Goal: Information Seeking & Learning: Learn about a topic

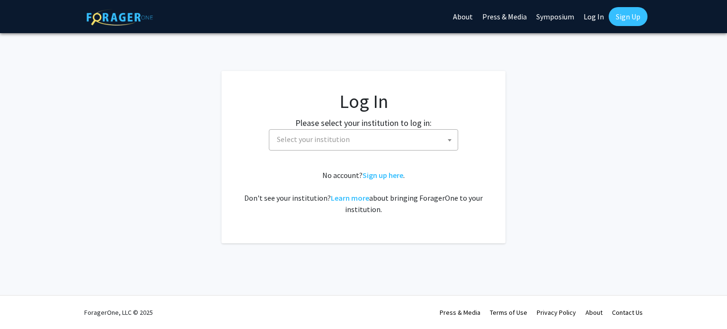
select select
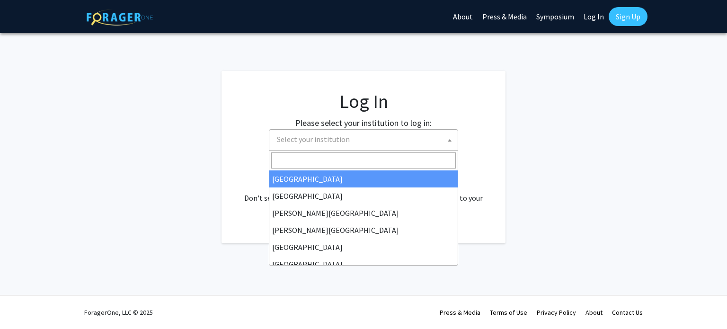
click at [369, 138] on span "Select your institution" at bounding box center [365, 139] width 185 height 19
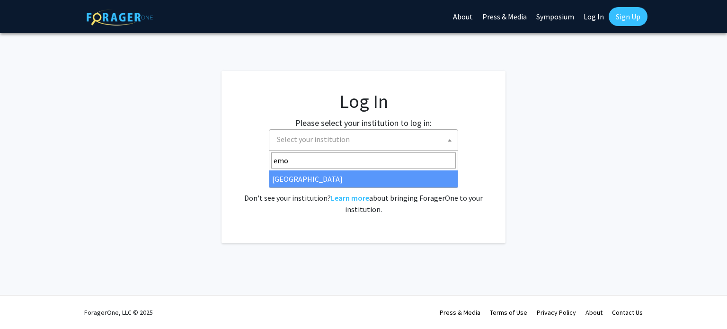
type input "emo"
select select "12"
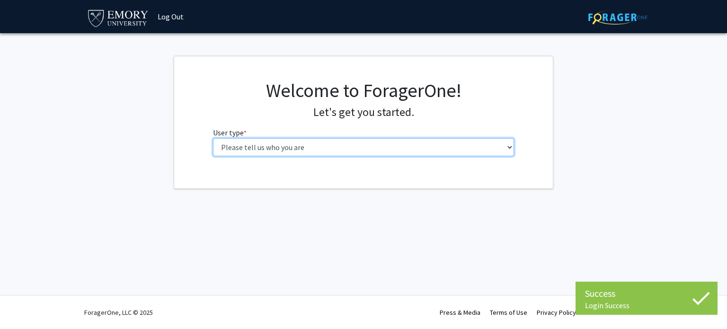
click at [391, 143] on select "Please tell us who you are Undergraduate Student Master's Student Doctoral Cand…" at bounding box center [363, 147] width 301 height 18
select select "1: undergrad"
click at [213, 138] on select "Please tell us who you are Undergraduate Student Master's Student Doctoral Cand…" at bounding box center [363, 147] width 301 height 18
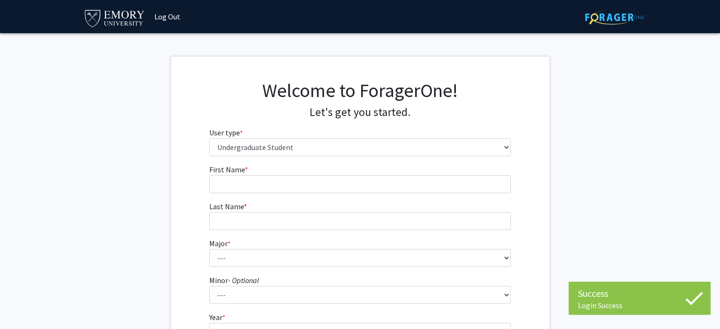
click at [432, 193] on form "First Name * required Last Name * required Major * required --- Accounting Afri…" at bounding box center [359, 278] width 301 height 228
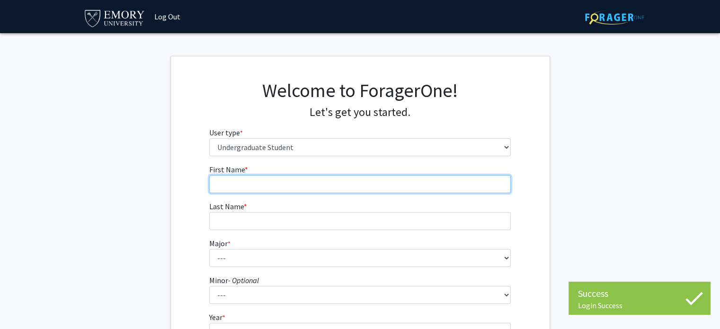
click at [417, 187] on input "First Name * required" at bounding box center [359, 184] width 301 height 18
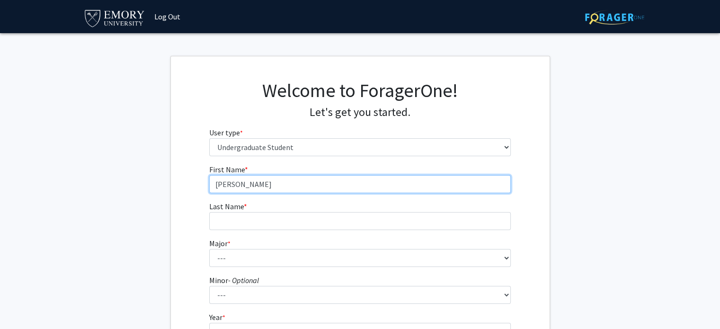
type input "[PERSON_NAME]"
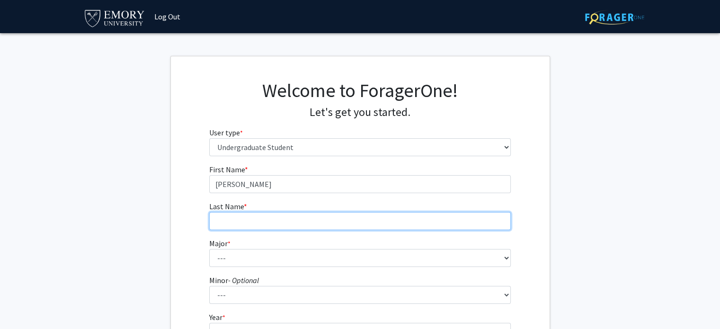
click at [351, 213] on input "Last Name * required" at bounding box center [359, 221] width 301 height 18
type input "Sang"
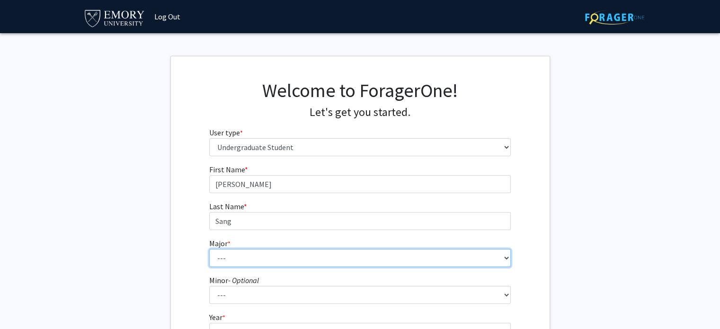
click at [282, 254] on select "--- Accounting African American Studies African Studies American Studies Analyt…" at bounding box center [359, 258] width 301 height 18
select select "12: 973"
click at [209, 249] on select "--- Accounting African American Studies African Studies American Studies Analyt…" at bounding box center [359, 258] width 301 height 18
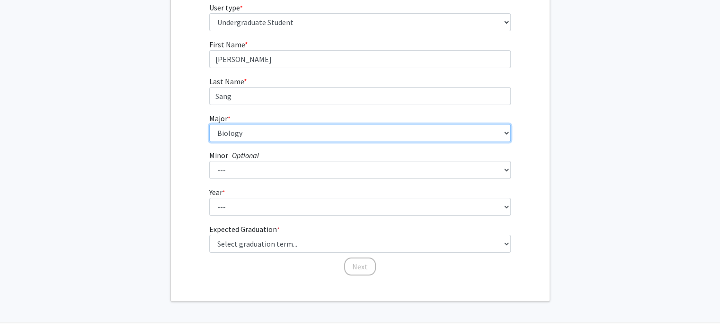
scroll to position [130, 0]
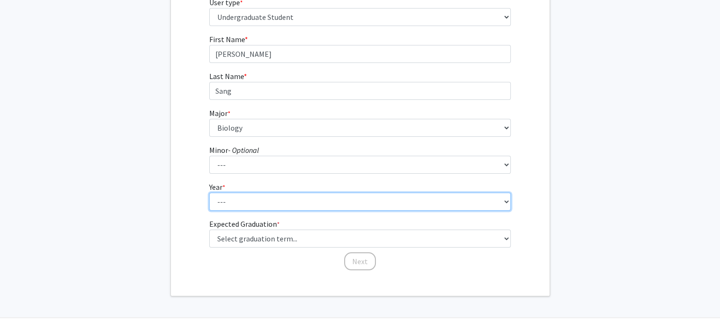
click at [393, 205] on select "--- First-year Sophomore Junior Senior Postbaccalaureate Certificate" at bounding box center [359, 202] width 301 height 18
select select "2: sophomore"
click at [209, 193] on select "--- First-year Sophomore Junior Senior Postbaccalaureate Certificate" at bounding box center [359, 202] width 301 height 18
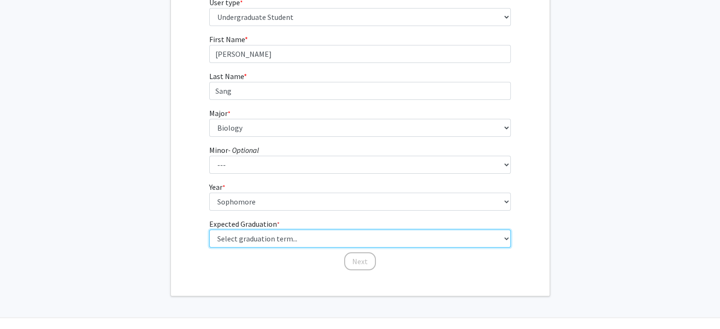
click at [305, 239] on select "Select graduation term... Spring 2025 Summer 2025 Fall 2025 Winter 2025 Spring …" at bounding box center [359, 239] width 301 height 18
select select "13: spring_2028"
click at [209, 230] on select "Select graduation term... Spring 2025 Summer 2025 Fall 2025 Winter 2025 Spring …" at bounding box center [359, 239] width 301 height 18
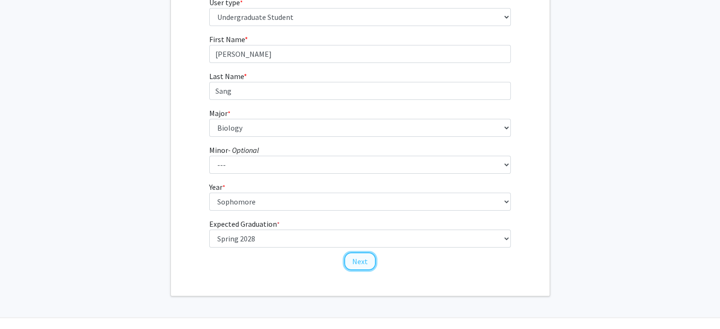
click at [362, 263] on button "Next" at bounding box center [360, 261] width 32 height 18
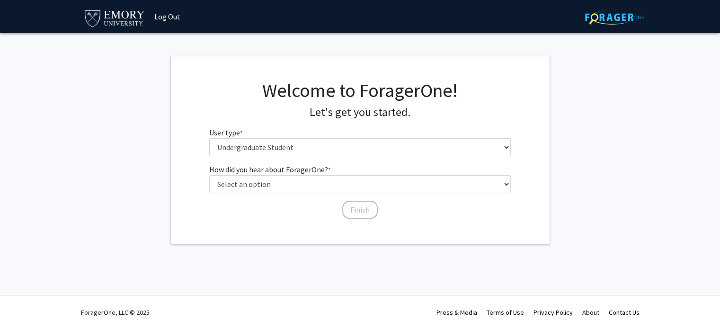
scroll to position [0, 0]
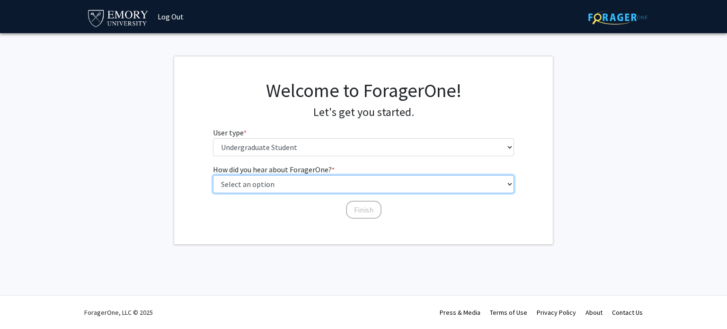
click at [310, 185] on select "Select an option Peer/student recommendation Faculty/staff recommendation Unive…" at bounding box center [363, 184] width 301 height 18
select select "3: university_website"
click at [213, 175] on select "Select an option Peer/student recommendation Faculty/staff recommendation Unive…" at bounding box center [363, 184] width 301 height 18
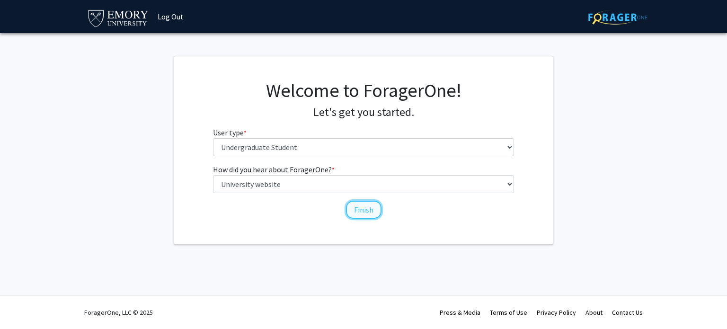
click at [358, 212] on button "Finish" at bounding box center [363, 210] width 35 height 18
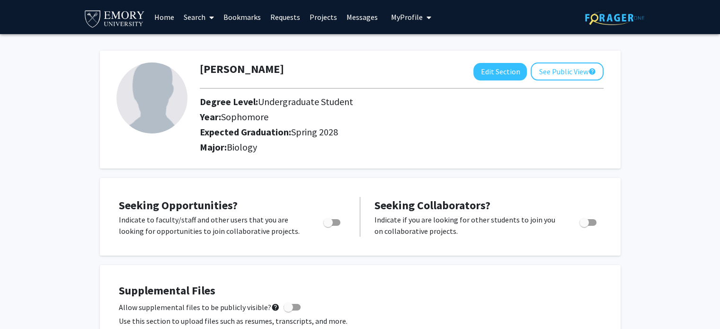
click at [322, 14] on link "Projects" at bounding box center [323, 16] width 37 height 33
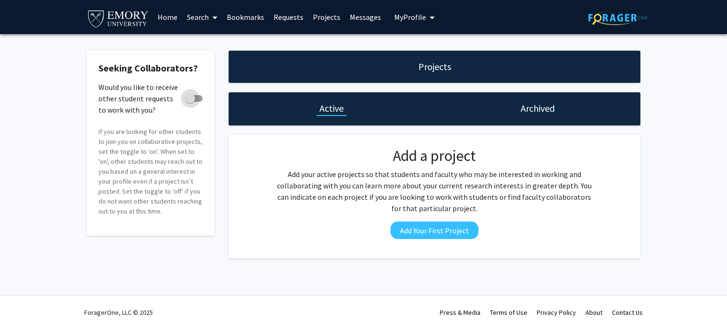
click at [197, 98] on span at bounding box center [194, 98] width 17 height 7
click at [190, 102] on input "Would you like to receive other student requests to work with you?" at bounding box center [190, 102] width 0 height 0
checkbox input "true"
click at [531, 108] on h1 "Archived" at bounding box center [538, 108] width 34 height 13
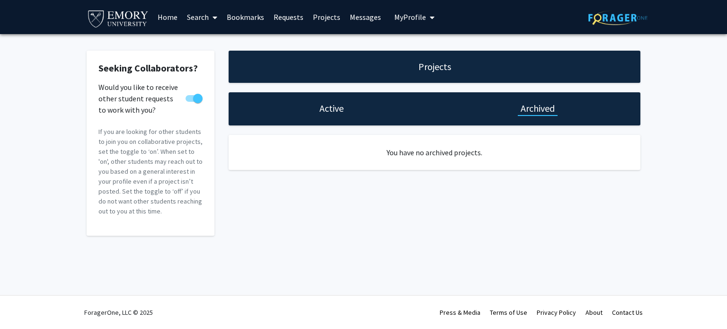
click at [437, 64] on h1 "Projects" at bounding box center [434, 66] width 33 height 13
click at [278, 10] on link "Requests" at bounding box center [288, 16] width 39 height 33
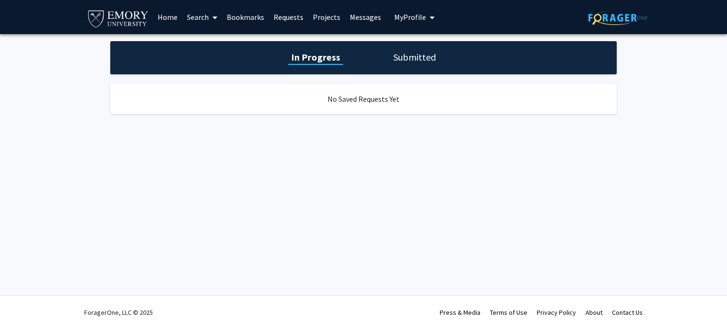
click at [263, 13] on link "Bookmarks" at bounding box center [245, 16] width 47 height 33
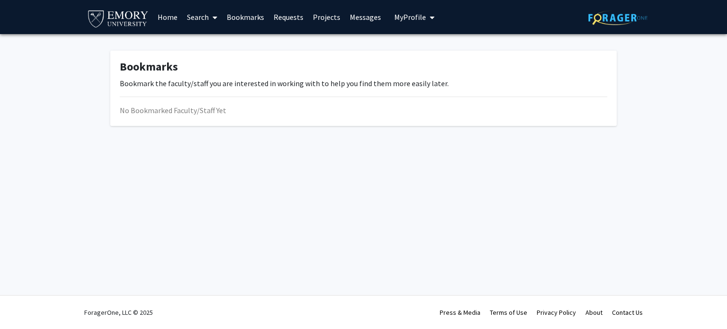
click at [213, 24] on span at bounding box center [213, 17] width 9 height 33
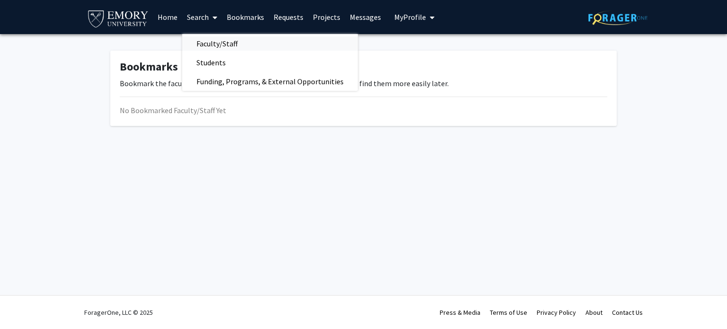
click at [216, 35] on span "Faculty/Staff" at bounding box center [217, 43] width 70 height 19
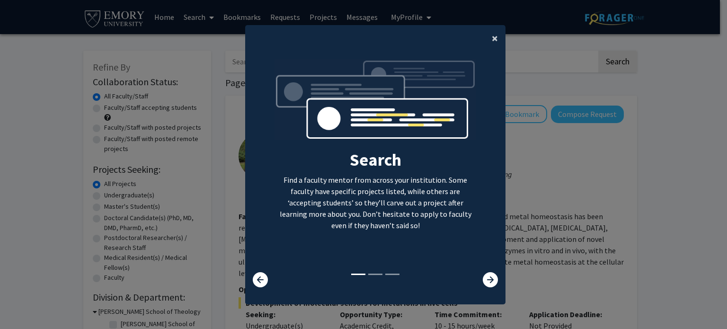
click at [492, 36] on span "×" at bounding box center [495, 38] width 6 height 15
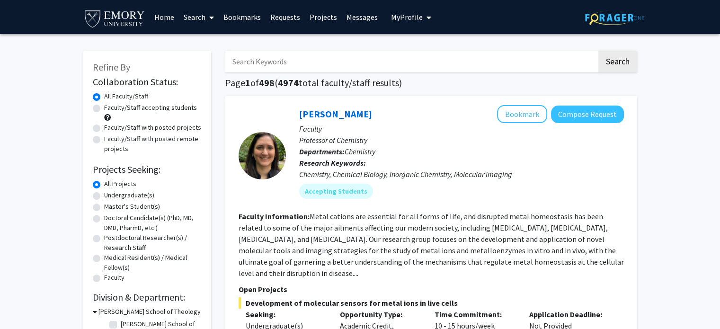
click at [174, 109] on label "Faculty/Staff accepting students" at bounding box center [150, 108] width 93 height 10
click at [110, 109] on input "Faculty/Staff accepting students" at bounding box center [107, 106] width 6 height 6
radio input "true"
click at [139, 196] on label "Undergraduate(s)" at bounding box center [129, 195] width 50 height 10
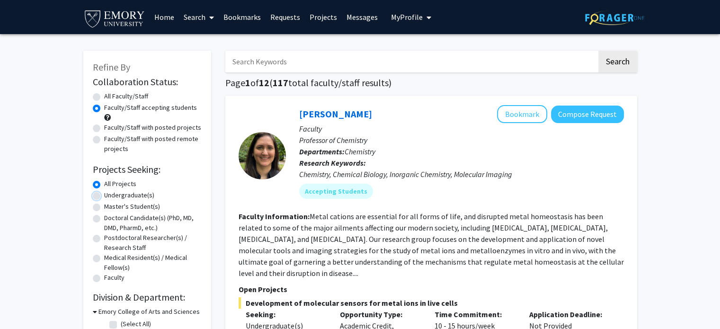
click at [110, 196] on input "Undergraduate(s)" at bounding box center [107, 193] width 6 height 6
radio input "true"
click at [141, 94] on label "All Faculty/Staff" at bounding box center [126, 96] width 44 height 10
click at [110, 94] on input "All Faculty/Staff" at bounding box center [107, 94] width 6 height 6
radio input "true"
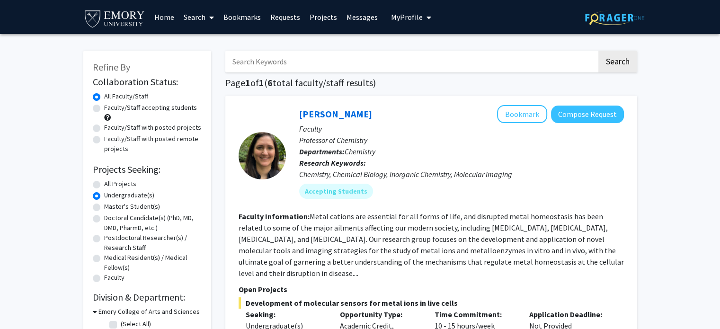
click at [112, 185] on label "All Projects" at bounding box center [120, 184] width 32 height 10
click at [110, 185] on input "All Projects" at bounding box center [107, 182] width 6 height 6
radio input "true"
